Goal: Download file/media

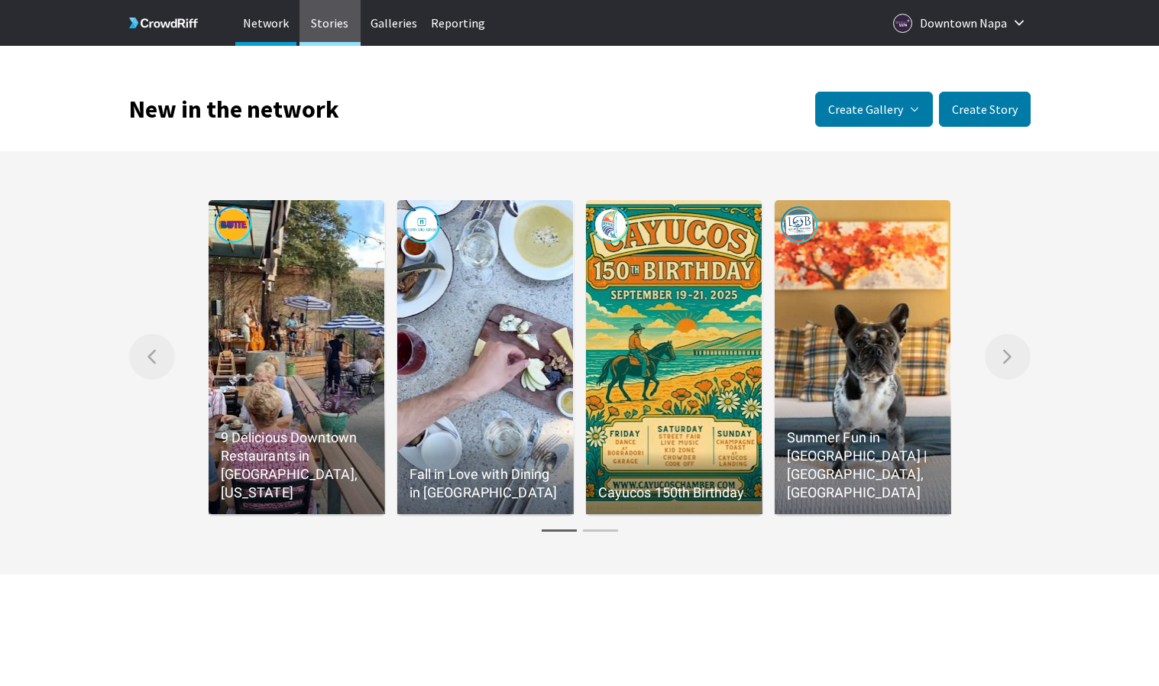
click at [329, 25] on p "Stories" at bounding box center [330, 23] width 61 height 46
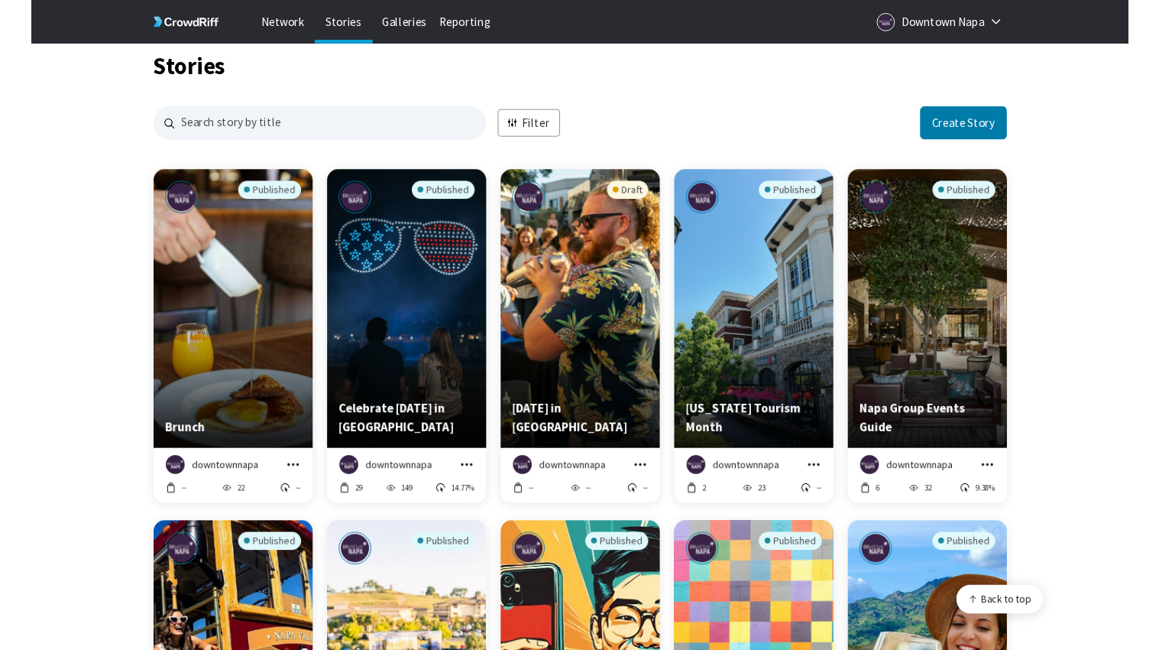
scroll to position [1521, 902]
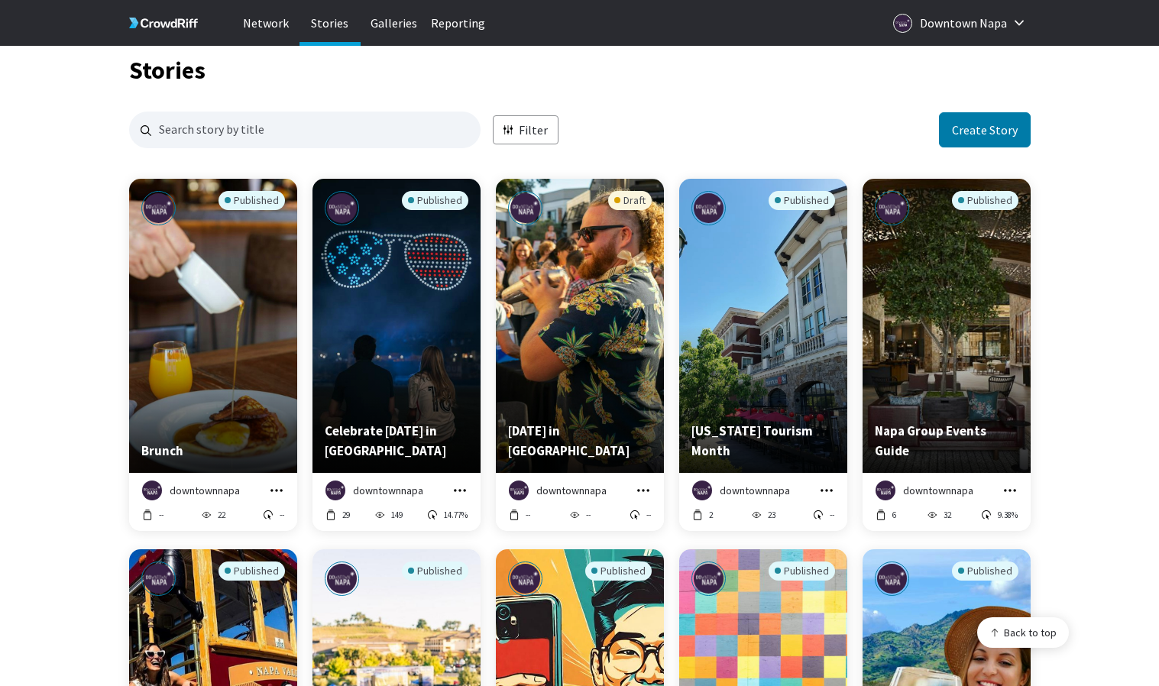
click at [271, 341] on div "Published" at bounding box center [213, 289] width 144 height 196
click at [278, 491] on icon "grid" at bounding box center [276, 490] width 15 height 15
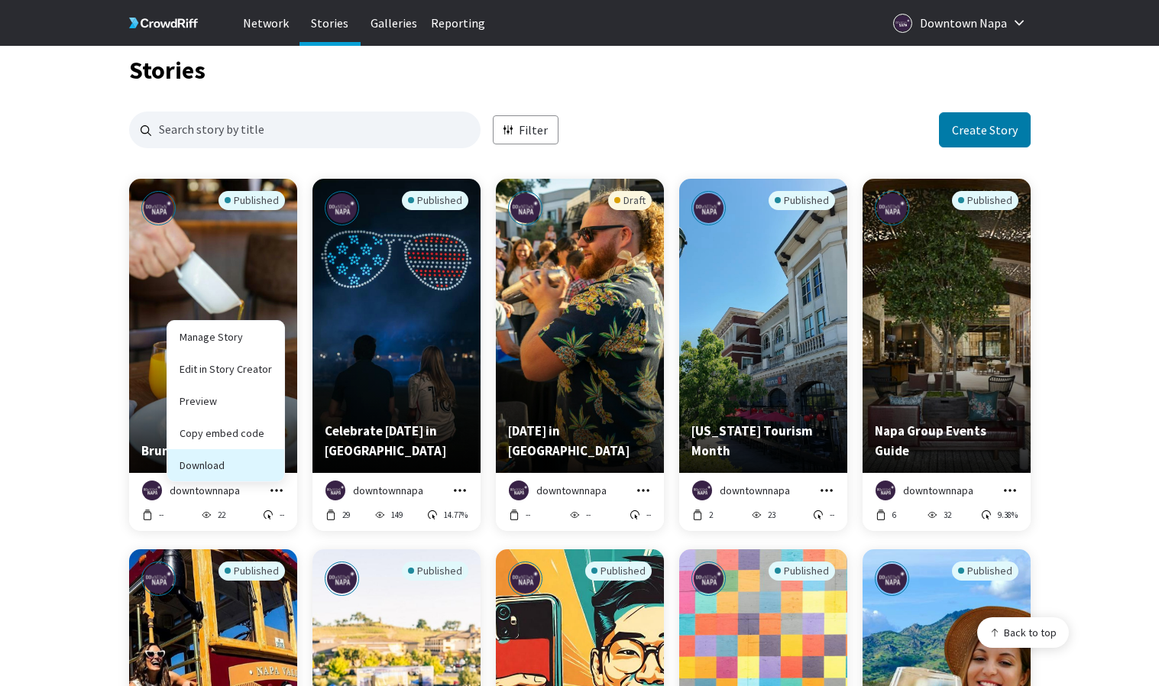
click at [256, 464] on button "Download" at bounding box center [225, 465] width 117 height 32
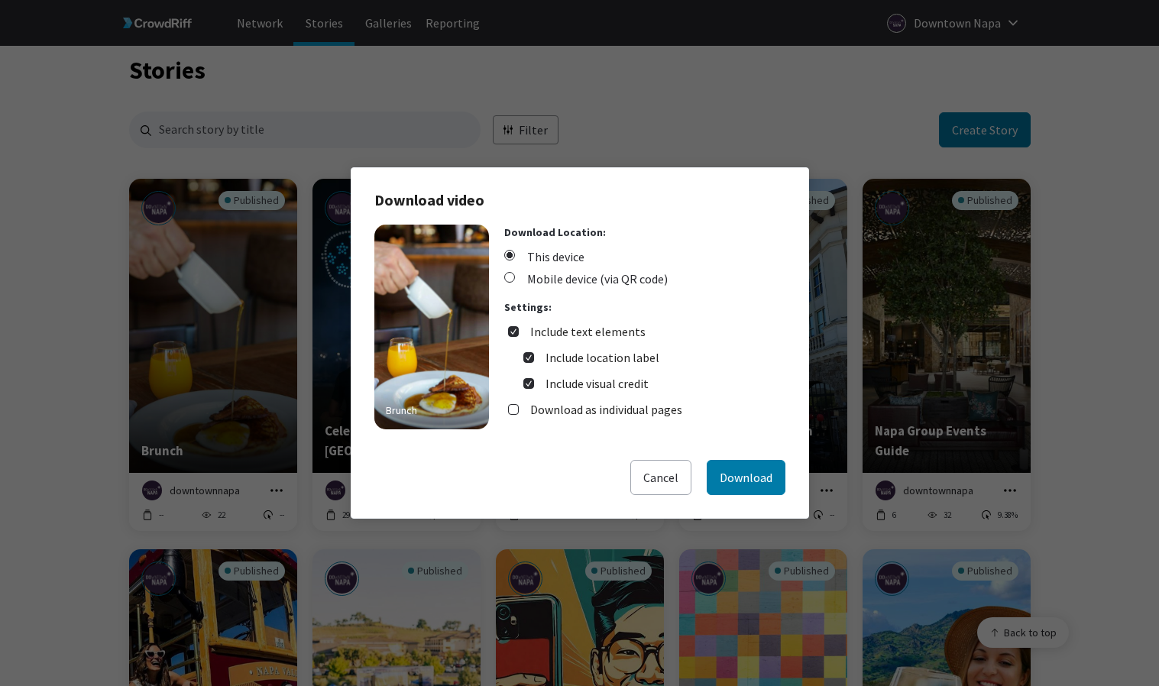
click at [624, 333] on label "Include text elements" at bounding box center [587, 332] width 115 height 18
click at [519, 333] on input "Include text elements" at bounding box center [513, 331] width 11 height 11
checkbox input "false"
click at [641, 357] on label "Download as individual pages" at bounding box center [606, 358] width 152 height 18
click at [519, 357] on input "Download as individual pages" at bounding box center [513, 357] width 11 height 11
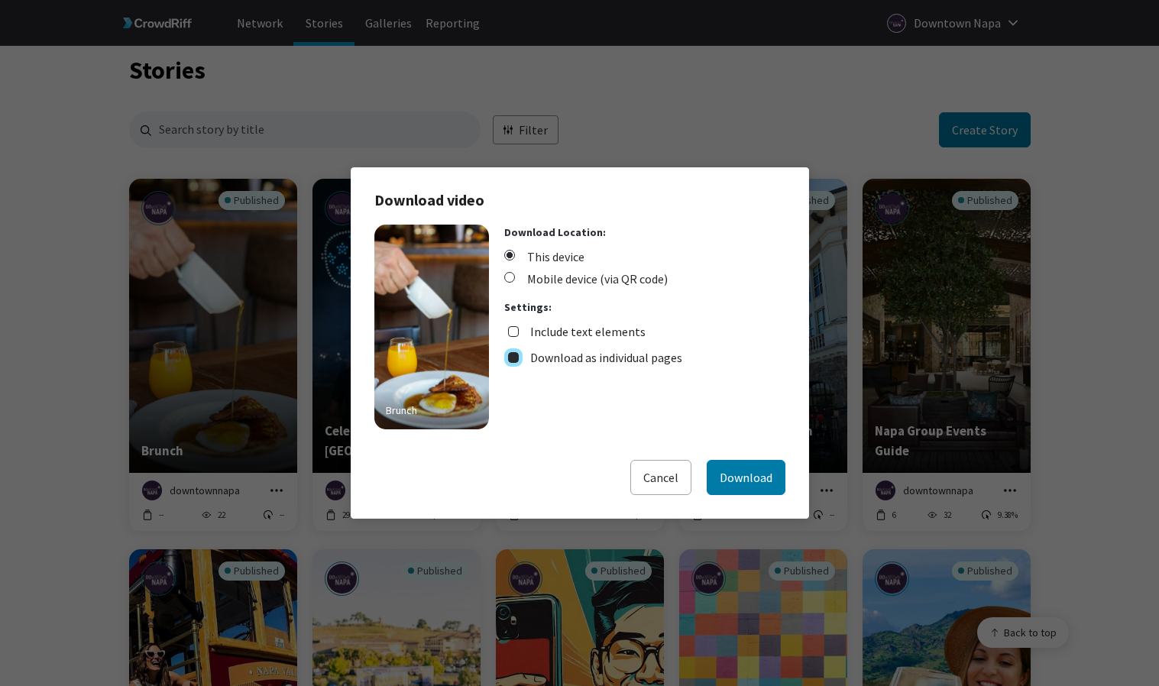
checkbox input "true"
click at [754, 484] on button "Download" at bounding box center [746, 477] width 79 height 35
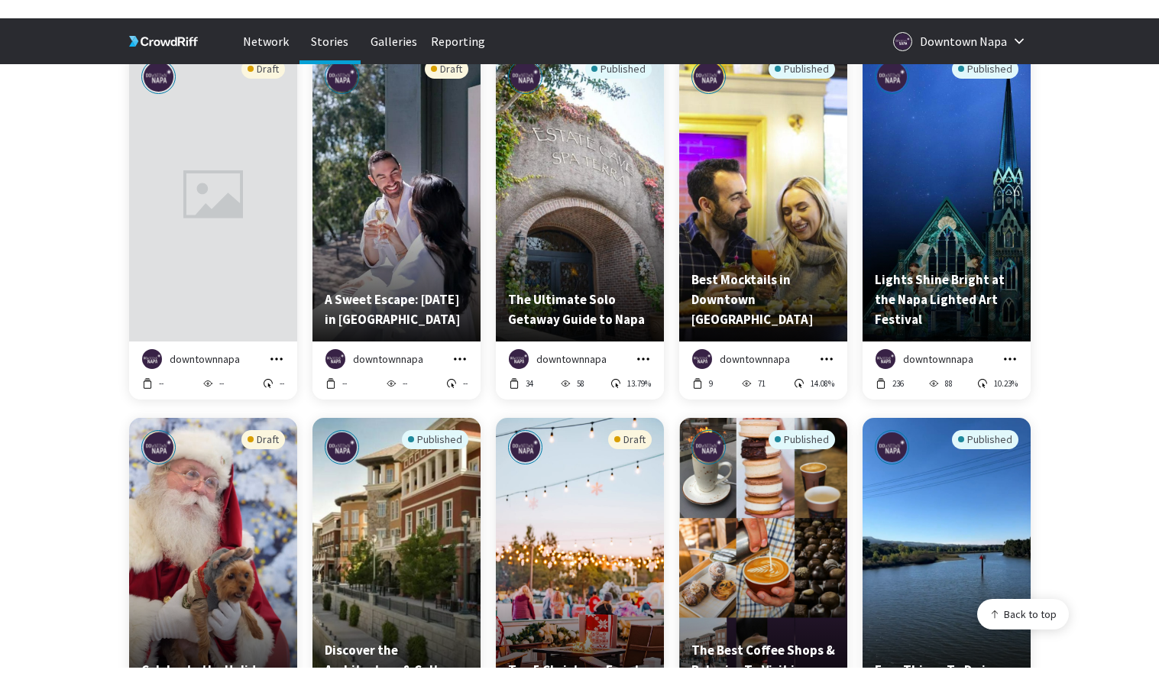
scroll to position [3004, 902]
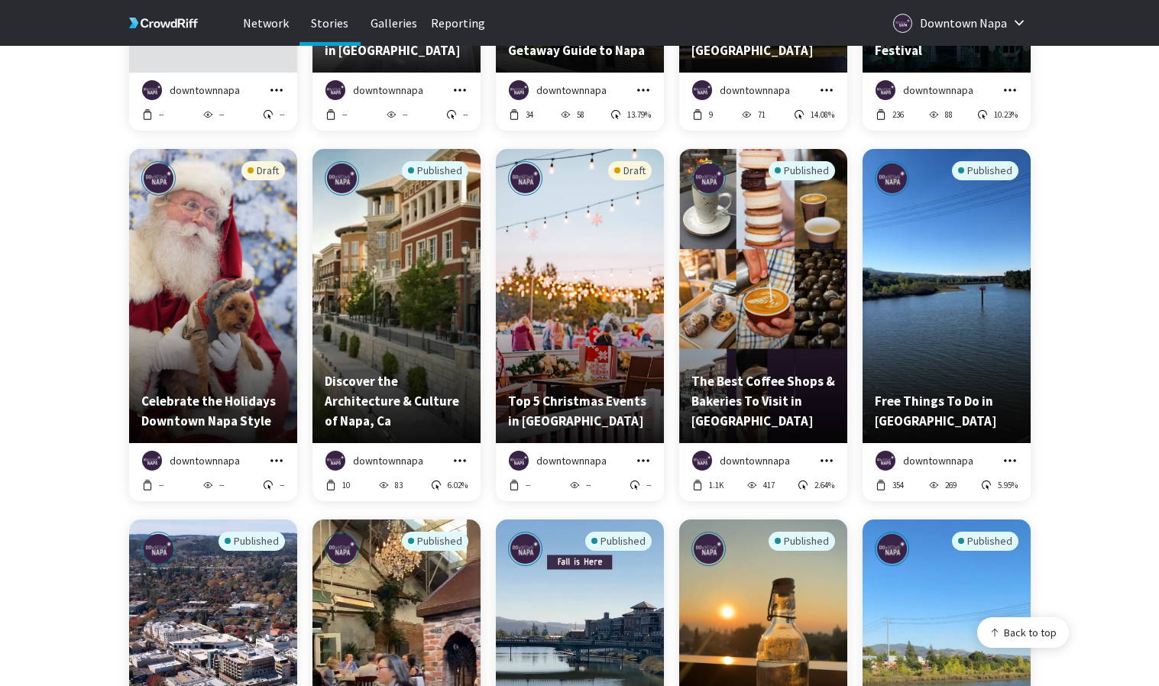
scroll to position [1179, 0]
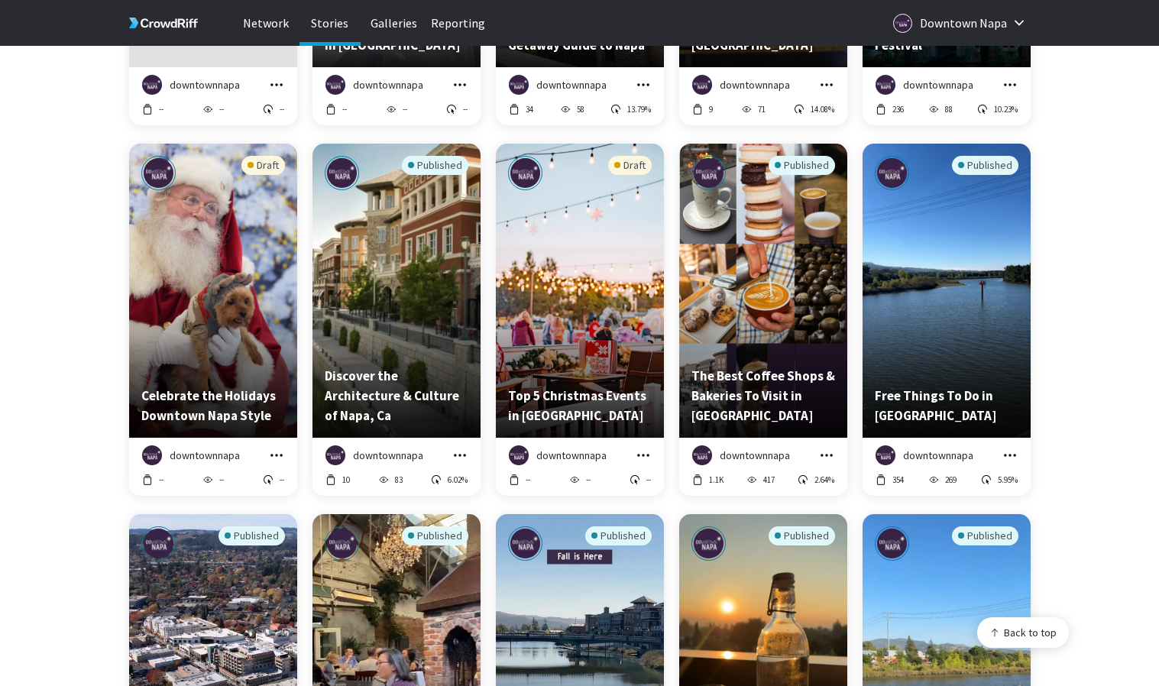
click at [750, 311] on div "Published" at bounding box center [764, 254] width 144 height 196
